Goal: Transaction & Acquisition: Purchase product/service

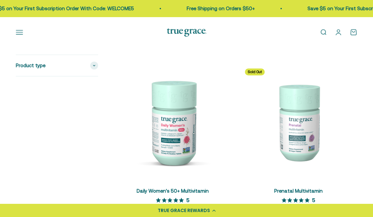
scroll to position [278, 0]
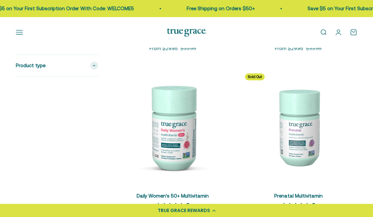
click at [21, 31] on button "Open navigation menu" at bounding box center [19, 32] width 7 height 7
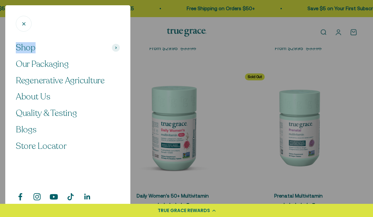
click at [114, 49] on span at bounding box center [116, 48] width 8 height 8
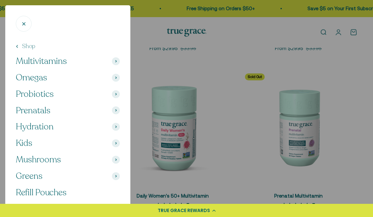
click at [34, 59] on span "Multivitamins" at bounding box center [41, 61] width 51 height 11
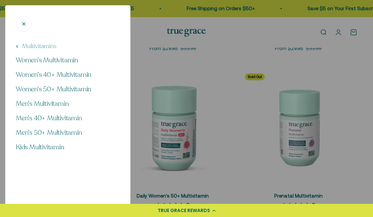
click at [29, 116] on span "Men's 40+ Multivitamin" at bounding box center [49, 118] width 66 height 9
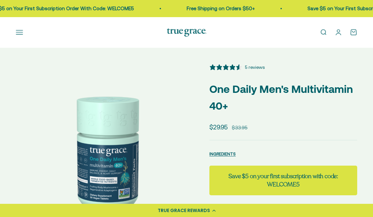
select select "3"
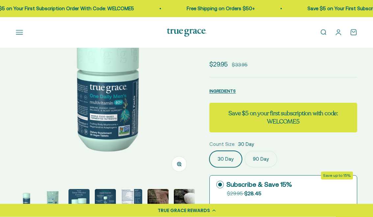
scroll to position [63, 0]
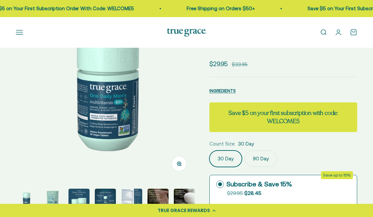
click at [262, 156] on label "90 Day" at bounding box center [261, 159] width 33 height 16
click at [210, 151] on input "90 Day" at bounding box center [209, 150] width 0 height 0
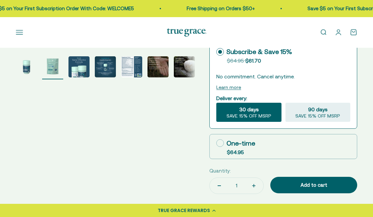
scroll to position [197, 0]
